Goal: Navigation & Orientation: Go to known website

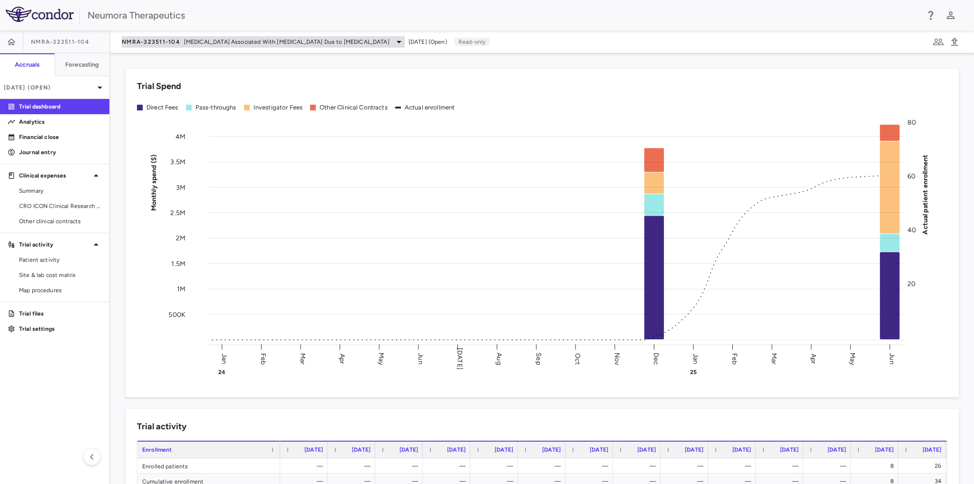
click at [397, 42] on icon at bounding box center [399, 42] width 5 height 2
